Goal: Task Accomplishment & Management: Complete application form

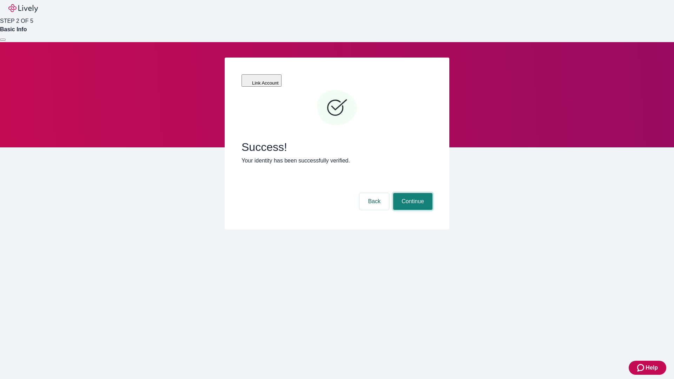
click at [412, 193] on button "Continue" at bounding box center [412, 201] width 39 height 17
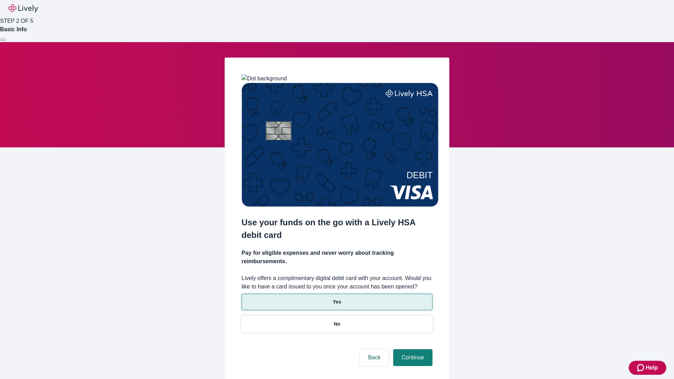
click at [337, 299] on p "Yes" at bounding box center [337, 302] width 8 height 7
click at [412, 350] on button "Continue" at bounding box center [412, 358] width 39 height 17
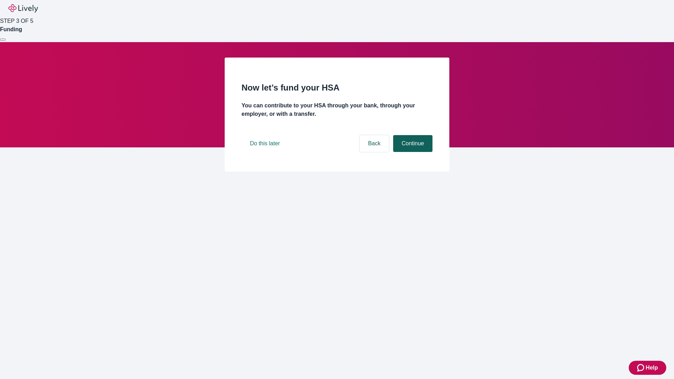
click at [412, 152] on button "Continue" at bounding box center [412, 143] width 39 height 17
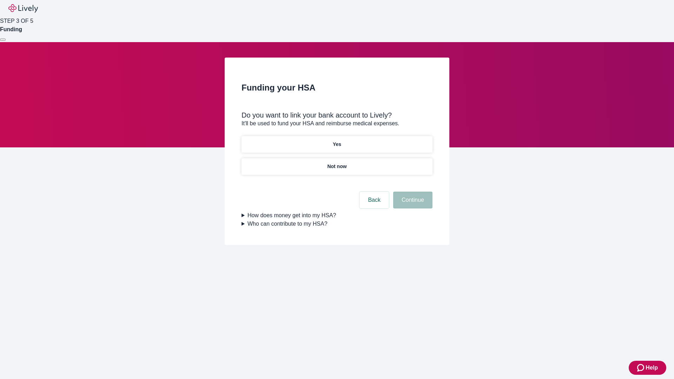
click at [337, 141] on p "Yes" at bounding box center [337, 144] width 8 height 7
click at [412, 192] on button "Continue" at bounding box center [412, 200] width 39 height 17
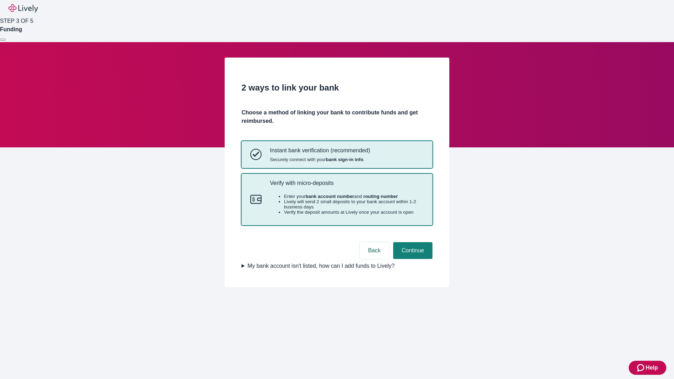
click at [347, 187] on p "Verify with micro-deposits" at bounding box center [347, 183] width 154 height 7
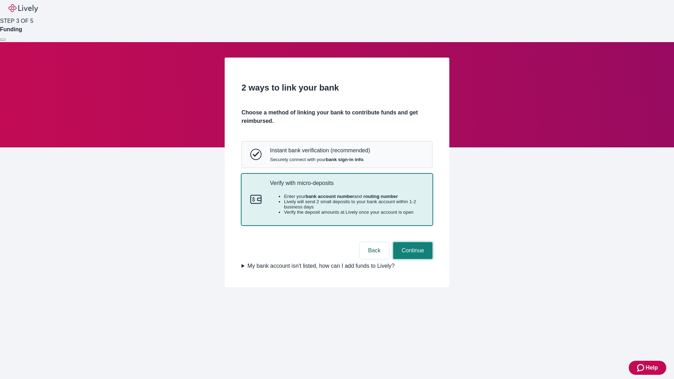
click at [412, 259] on button "Continue" at bounding box center [412, 250] width 39 height 17
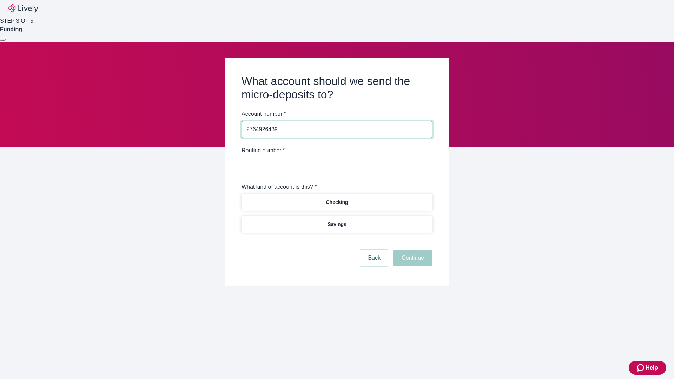
type input "2764926439"
type input "122000661"
click at [337, 202] on p "Checking" at bounding box center [337, 202] width 22 height 7
click at [412, 259] on button "Continue" at bounding box center [412, 258] width 39 height 17
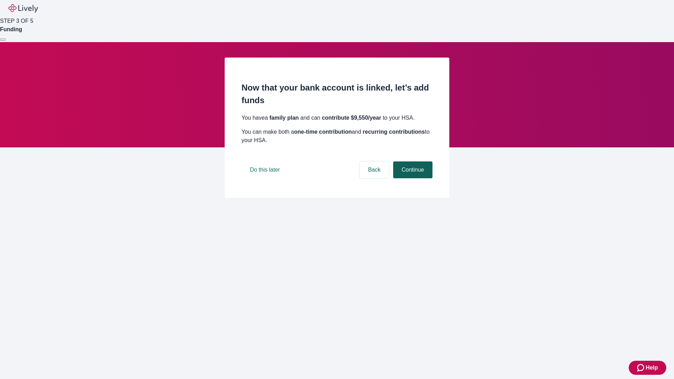
click at [412, 178] on button "Continue" at bounding box center [412, 170] width 39 height 17
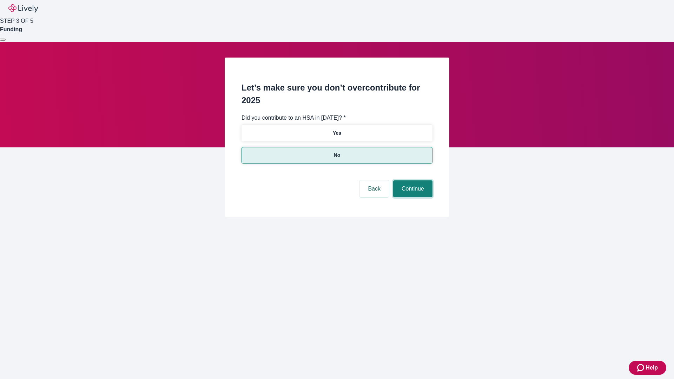
click at [412, 181] on button "Continue" at bounding box center [412, 189] width 39 height 17
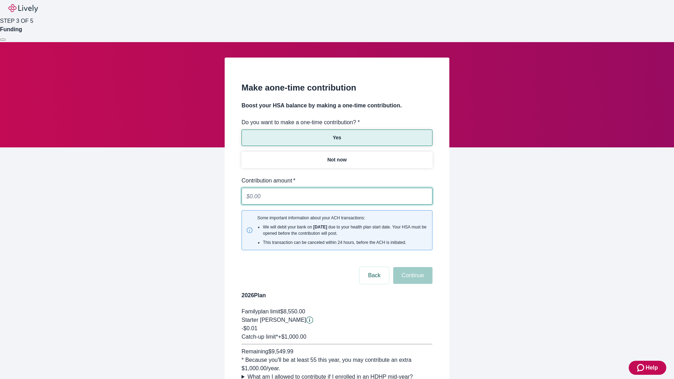
type input "0.01"
click at [412, 267] on button "Continue" at bounding box center [412, 275] width 39 height 17
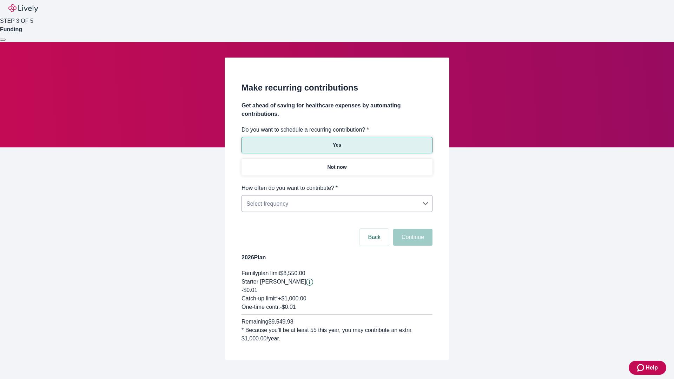
click at [337, 184] on body "Help STEP 3 OF 5 Funding Make recurring contributions Get ahead of saving for h…" at bounding box center [337, 197] width 674 height 394
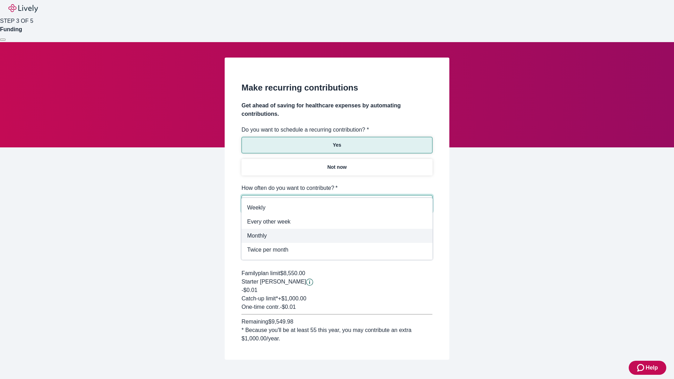
click at [337, 236] on span "Monthly" at bounding box center [337, 236] width 180 height 8
type input "Monthly"
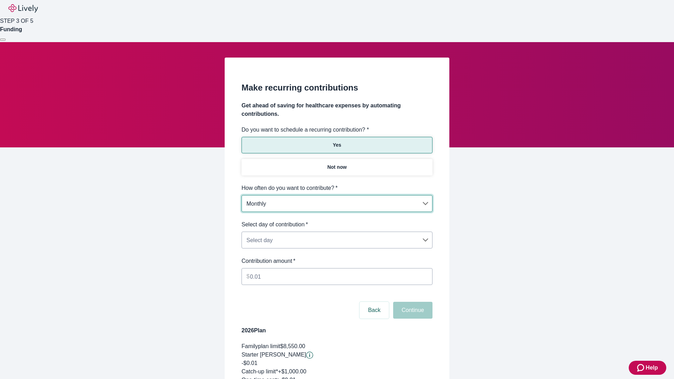
click at [337, 221] on body "Help STEP 3 OF 5 Funding Make recurring contributions Get ahead of saving for h…" at bounding box center [337, 233] width 674 height 467
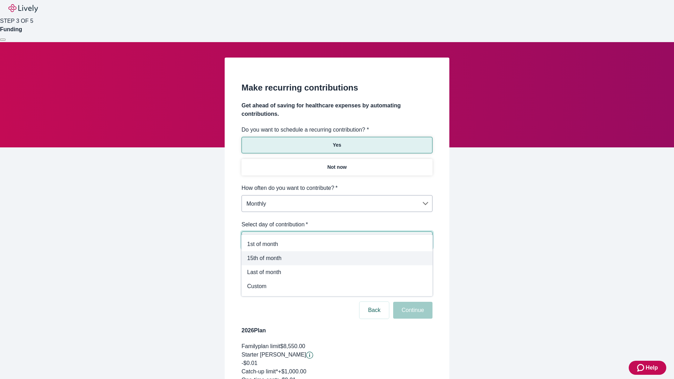
click at [337, 259] on span "15th of month" at bounding box center [337, 258] width 180 height 8
type input "Monthly15th"
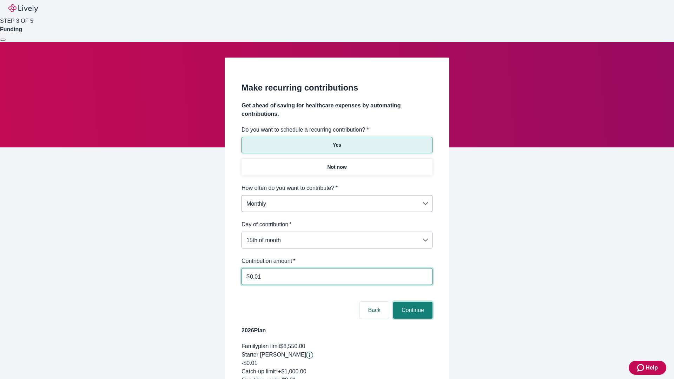
click at [412, 302] on button "Continue" at bounding box center [412, 310] width 39 height 17
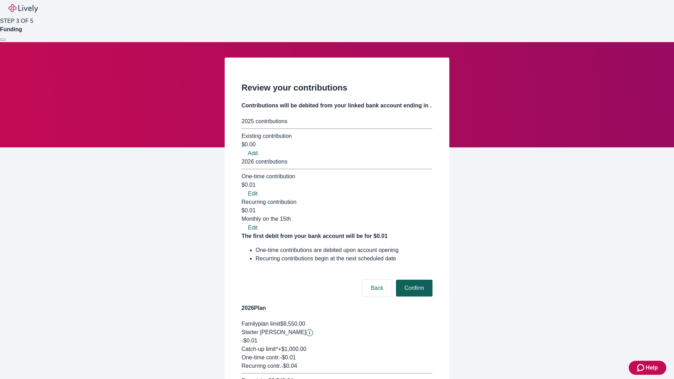
click at [413, 280] on button "Confirm" at bounding box center [414, 288] width 37 height 17
